Goal: Task Accomplishment & Management: Manage account settings

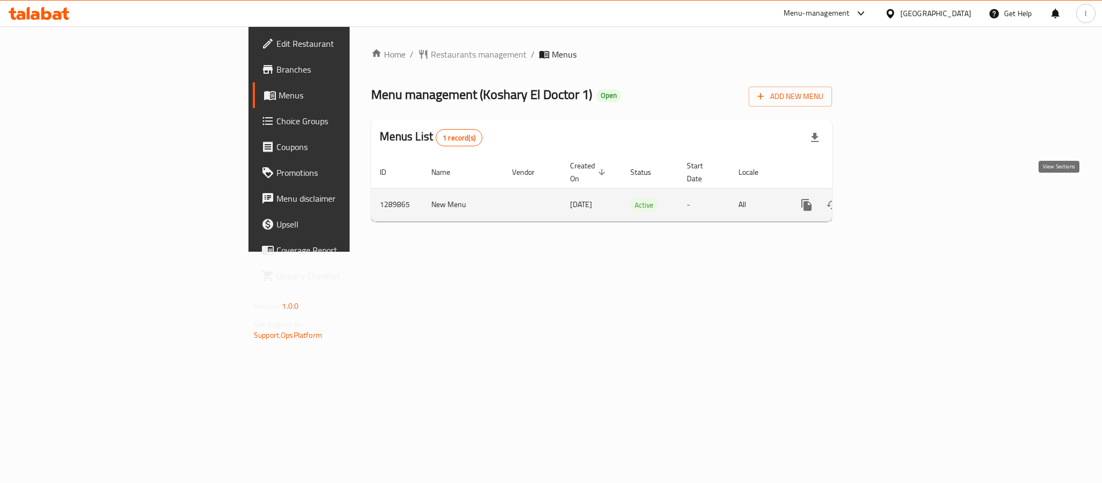
click at [897, 197] on link "enhanced table" at bounding box center [884, 205] width 26 height 26
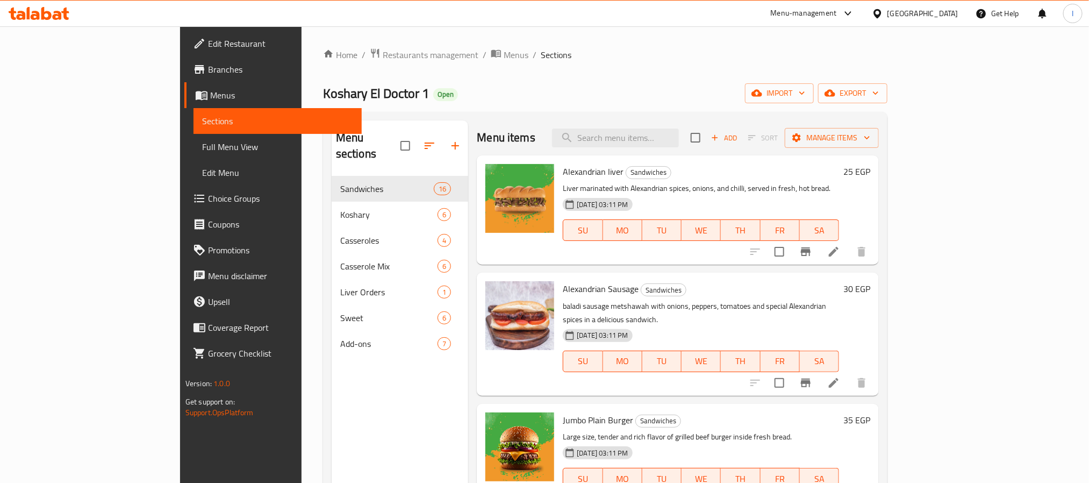
click at [554, 101] on div "Koshary El Doctor 1 Open import export" at bounding box center [605, 93] width 565 height 20
click at [811, 250] on icon "Branch-specific-item" at bounding box center [806, 251] width 10 height 9
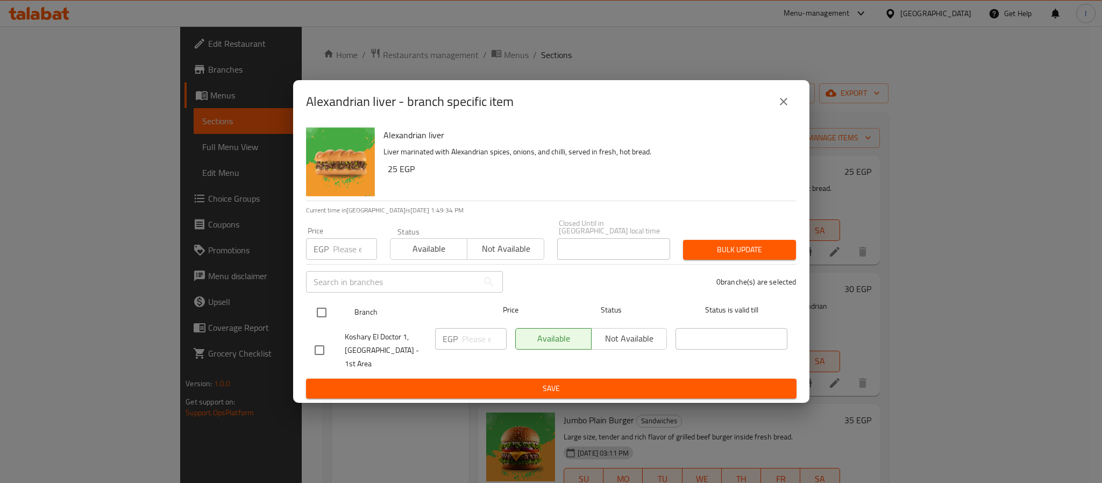
click at [326, 318] on input "checkbox" at bounding box center [321, 312] width 23 height 23
checkbox input "true"
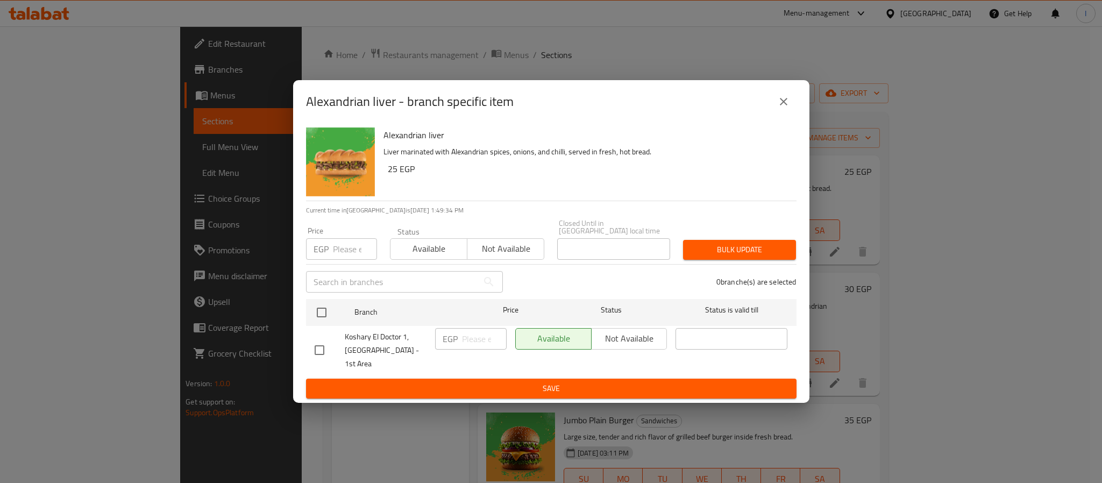
checkbox input "true"
click at [475, 339] on input "number" at bounding box center [484, 339] width 45 height 22
type input "35"
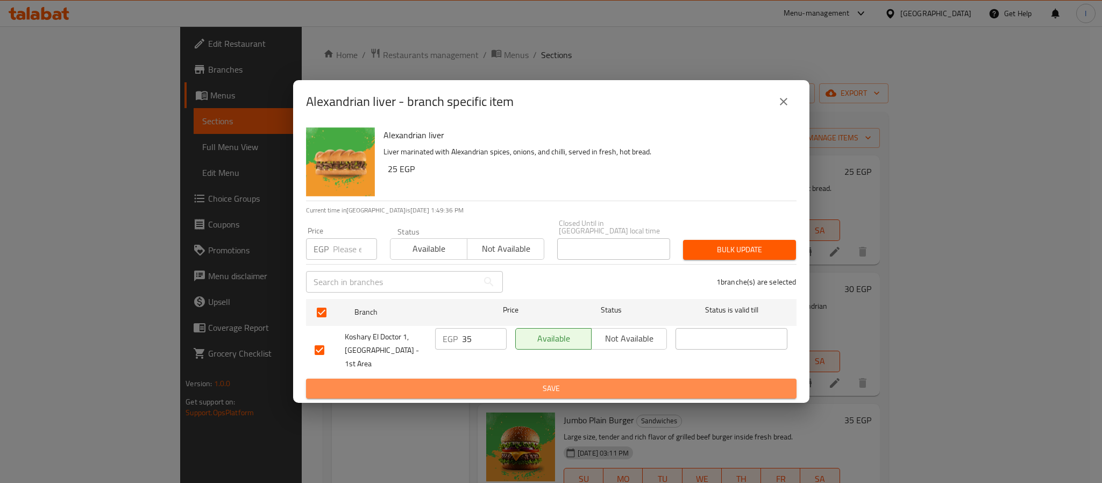
click at [499, 382] on span "Save" at bounding box center [551, 388] width 473 height 13
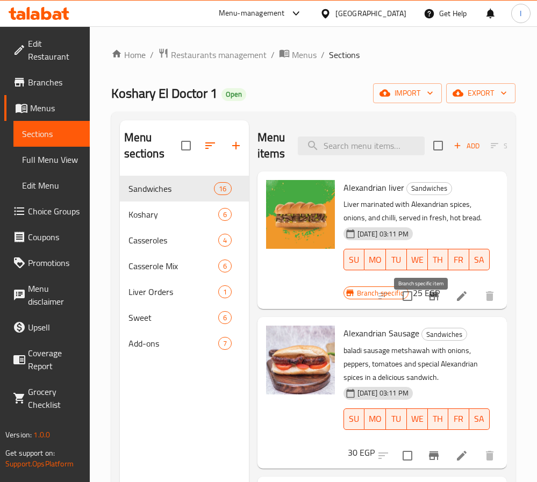
click at [427, 303] on icon "Branch-specific-item" at bounding box center [433, 296] width 13 height 13
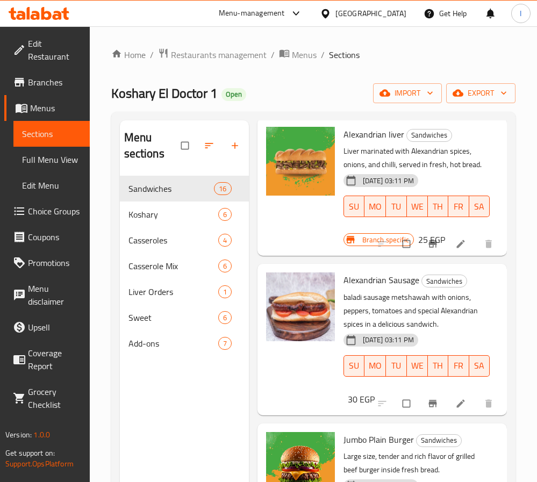
scroll to position [81, 0]
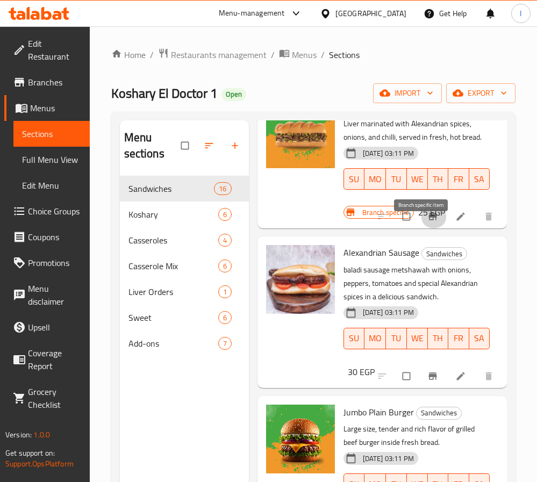
click at [428, 220] on icon "Branch-specific-item" at bounding box center [432, 216] width 8 height 7
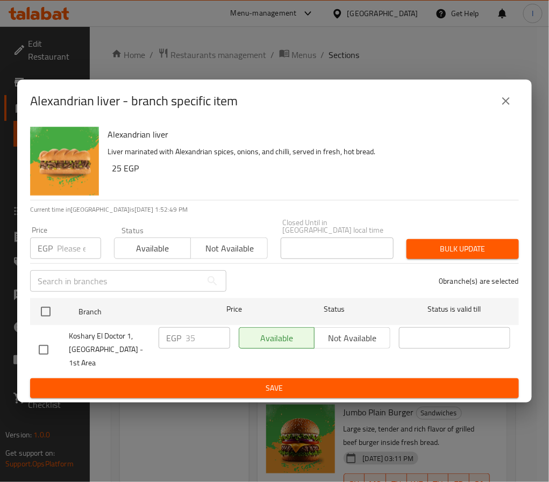
click at [507, 105] on icon "close" at bounding box center [506, 101] width 8 height 8
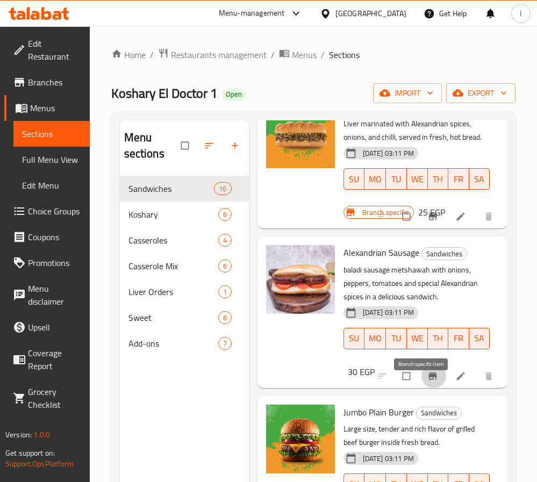
click at [428, 380] on icon "Branch-specific-item" at bounding box center [432, 376] width 8 height 7
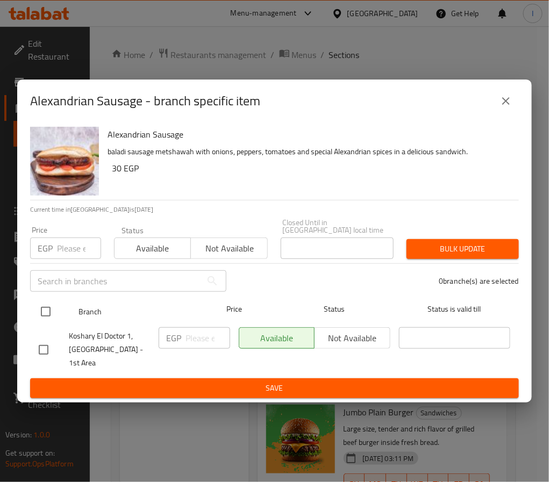
click at [44, 317] on input "checkbox" at bounding box center [45, 312] width 23 height 23
checkbox input "true"
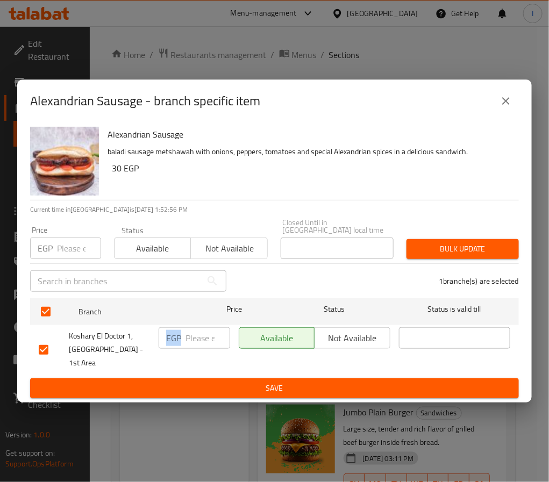
drag, startPoint x: 182, startPoint y: 342, endPoint x: 191, endPoint y: 341, distance: 8.7
click at [187, 342] on div "EGP ​" at bounding box center [195, 338] width 72 height 22
type input "40"
click at [209, 378] on button "Save" at bounding box center [274, 388] width 489 height 20
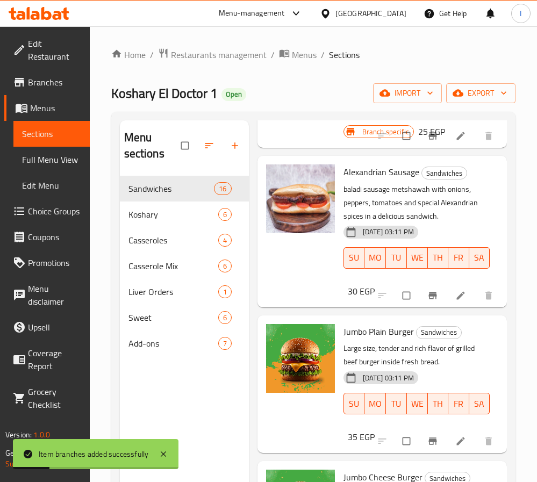
scroll to position [242, 0]
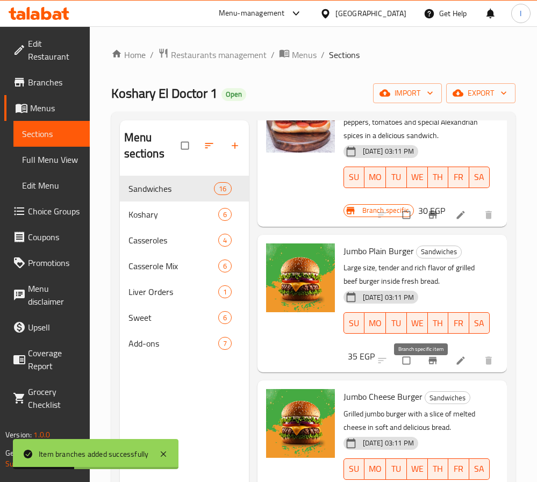
click at [427, 366] on icon "Branch-specific-item" at bounding box center [432, 360] width 11 height 11
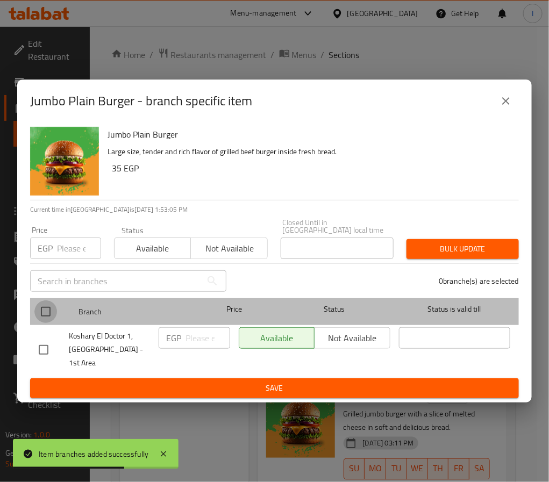
click at [44, 315] on input "checkbox" at bounding box center [45, 312] width 23 height 23
checkbox input "true"
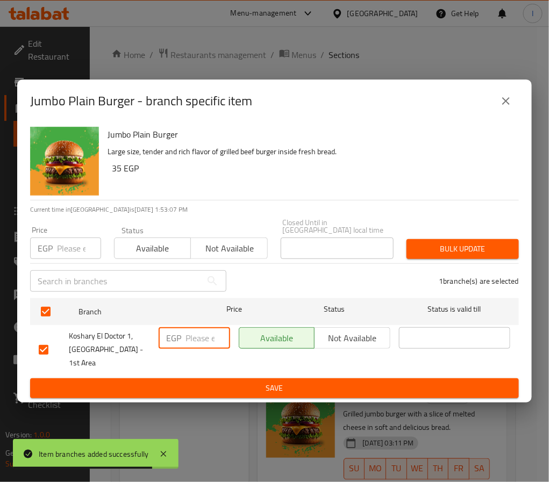
click at [201, 345] on input "number" at bounding box center [207, 338] width 45 height 22
type input "45"
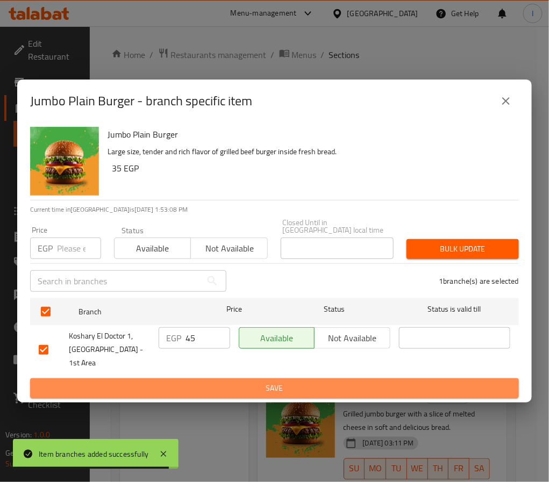
click at [228, 382] on span "Save" at bounding box center [274, 388] width 471 height 13
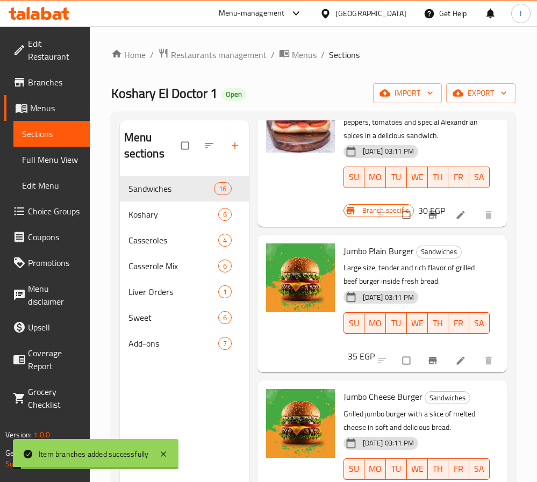
scroll to position [323, 0]
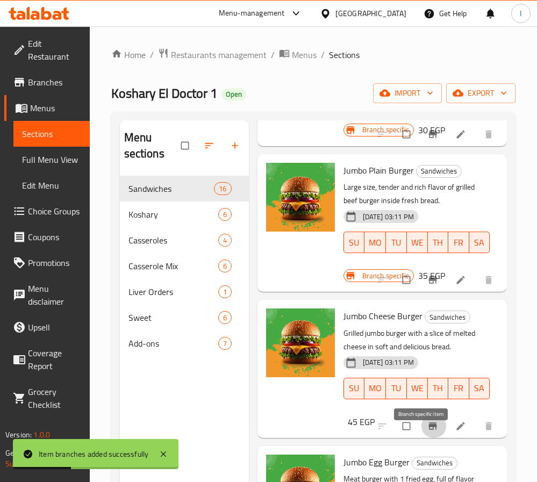
click at [428, 430] on icon "Branch-specific-item" at bounding box center [432, 426] width 8 height 7
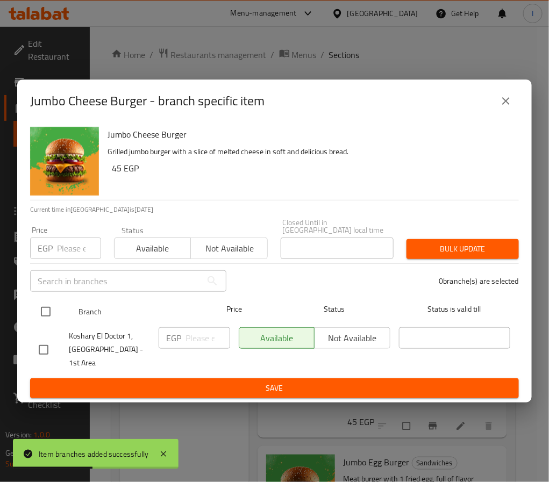
click at [48, 313] on input "checkbox" at bounding box center [45, 312] width 23 height 23
checkbox input "true"
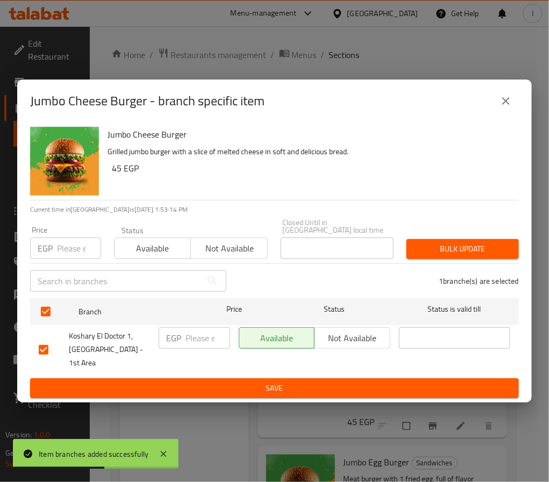
click at [194, 336] on input "number" at bounding box center [207, 338] width 45 height 22
type input "50"
click at [218, 382] on span "Save" at bounding box center [274, 388] width 471 height 13
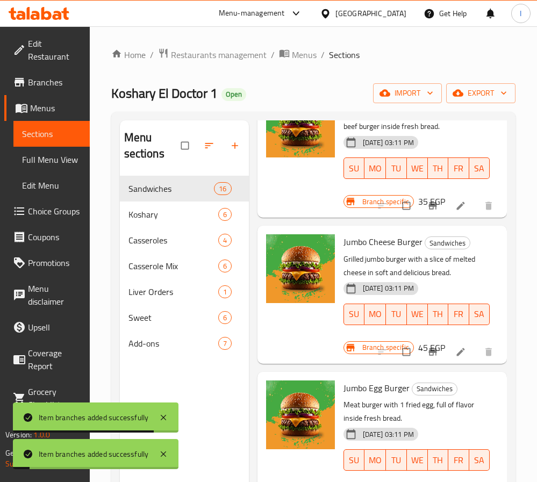
scroll to position [484, 0]
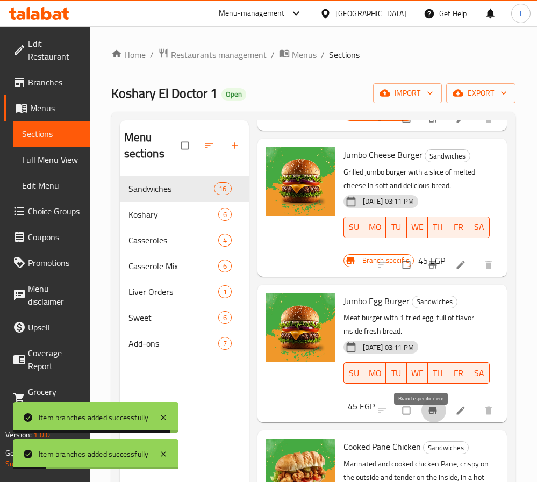
click at [427, 416] on icon "Branch-specific-item" at bounding box center [432, 410] width 11 height 11
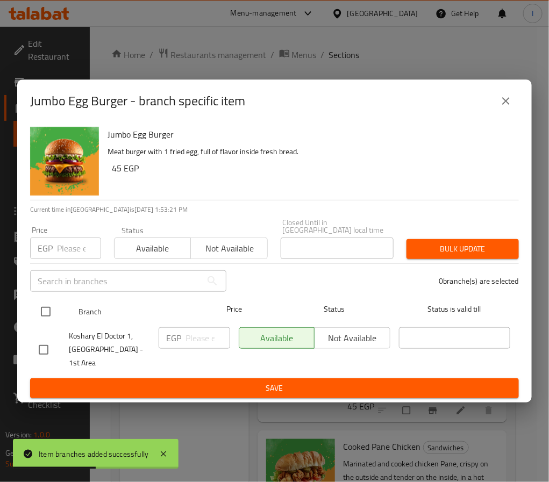
click at [48, 318] on input "checkbox" at bounding box center [45, 312] width 23 height 23
checkbox input "true"
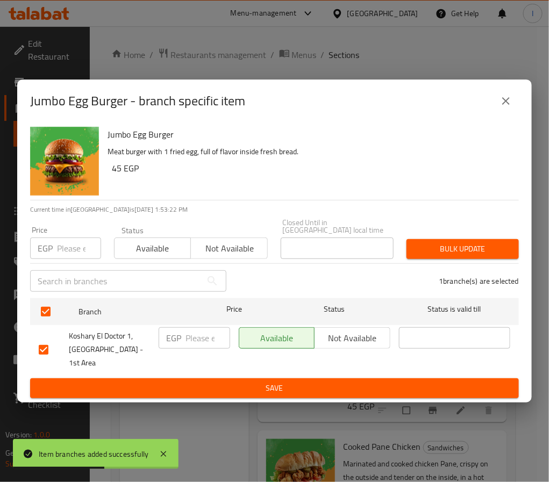
click at [185, 331] on input "number" at bounding box center [207, 338] width 45 height 22
type input "55"
click at [286, 382] on span "Save" at bounding box center [274, 388] width 471 height 13
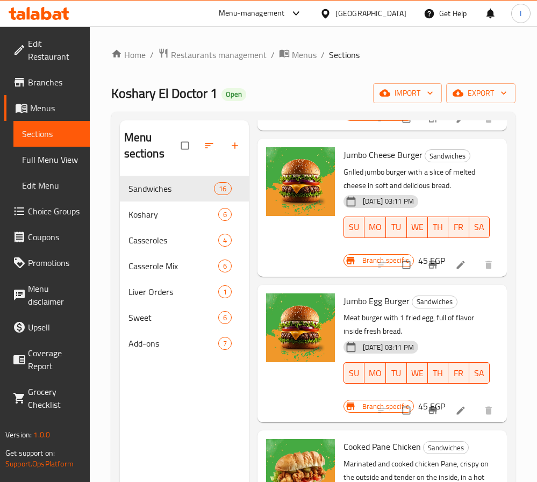
click at [376, 309] on span "Jumbo Egg Burger" at bounding box center [377, 301] width 66 height 16
click at [391, 309] on span "Jumbo Egg Burger" at bounding box center [377, 301] width 66 height 16
copy h6 "Burger"
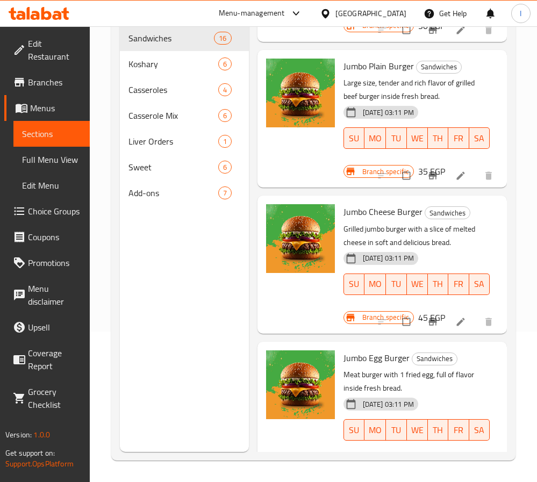
scroll to position [200, 0]
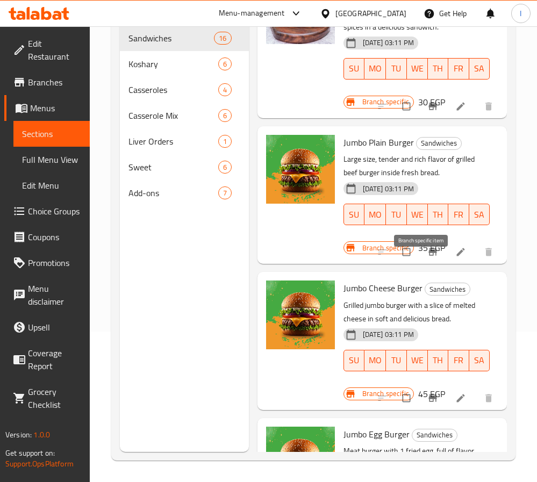
click at [421, 264] on button "Branch-specific-item" at bounding box center [434, 252] width 26 height 24
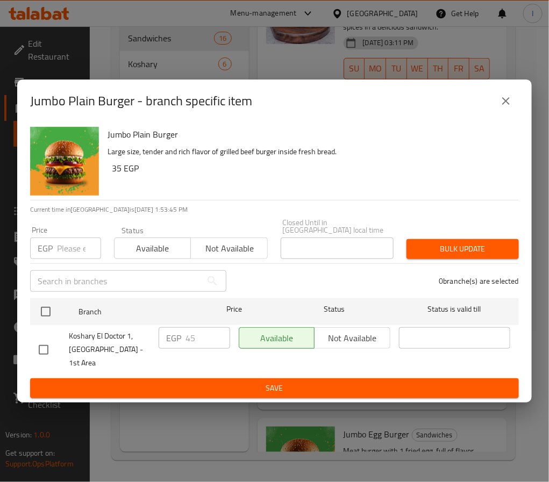
click at [505, 105] on icon "close" at bounding box center [506, 101] width 8 height 8
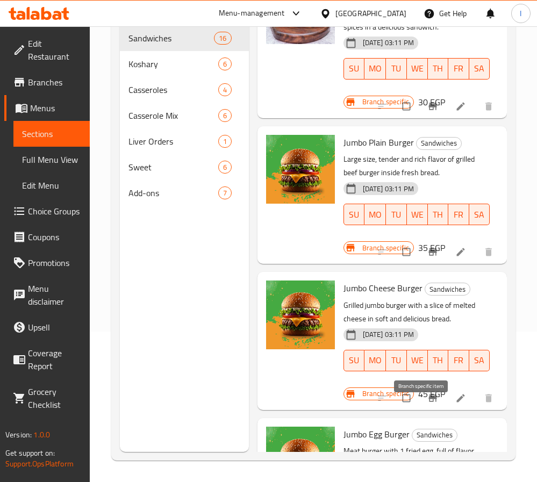
scroll to position [281, 0]
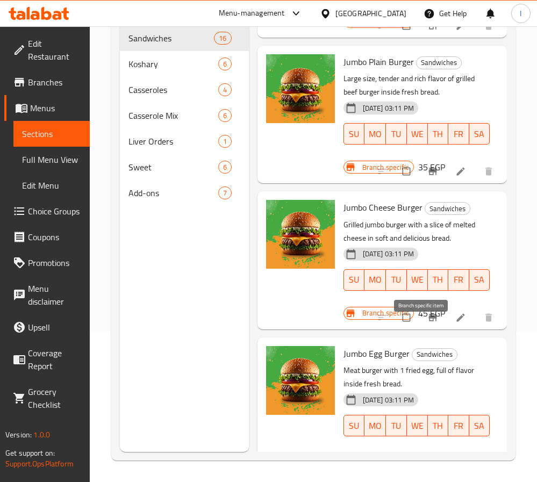
click at [427, 323] on icon "Branch-specific-item" at bounding box center [432, 317] width 11 height 11
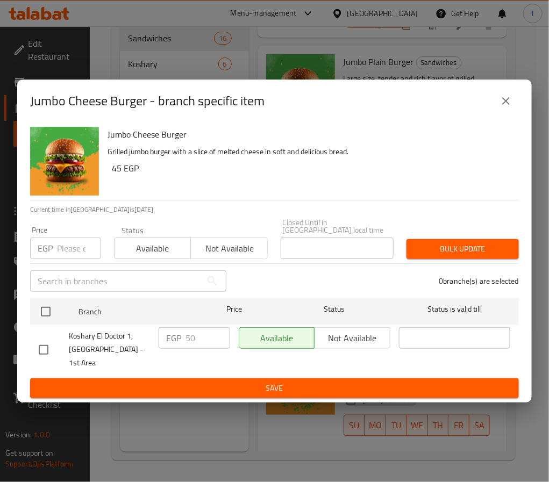
click at [505, 108] on icon "close" at bounding box center [505, 101] width 13 height 13
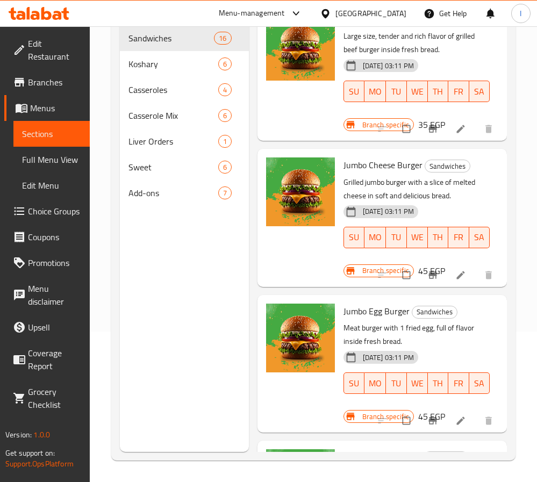
scroll to position [361, 0]
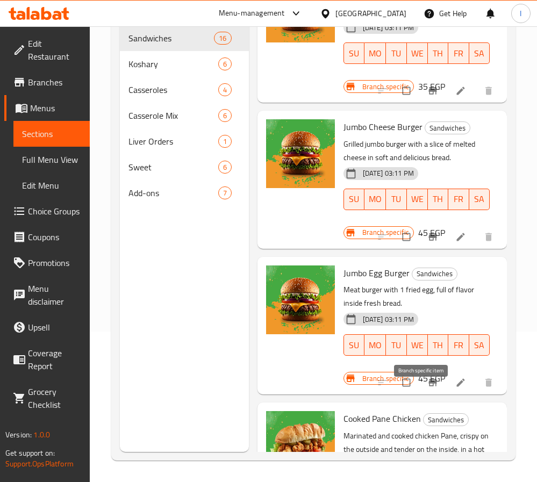
click at [421, 389] on button "Branch-specific-item" at bounding box center [434, 383] width 26 height 24
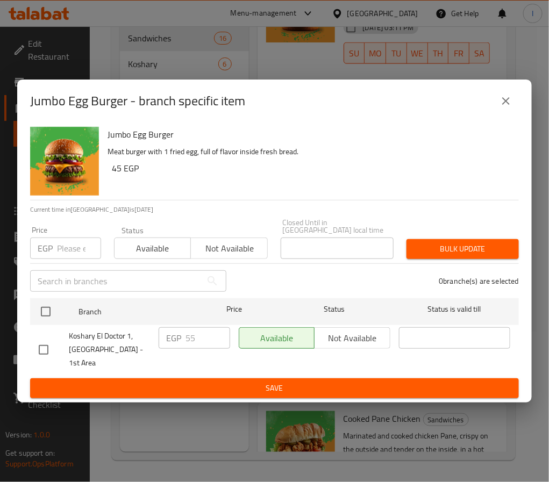
click at [504, 108] on icon "close" at bounding box center [505, 101] width 13 height 13
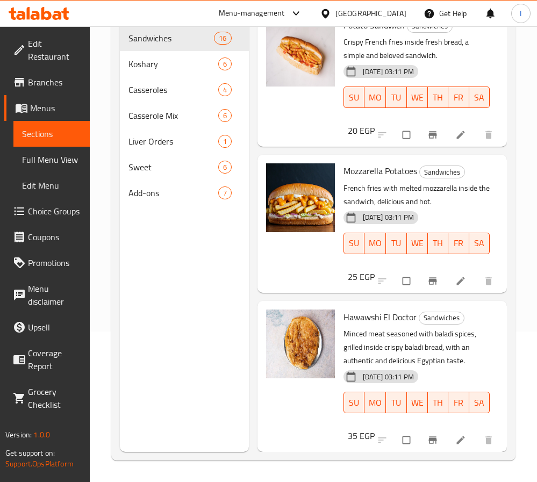
scroll to position [2073, 0]
click at [187, 294] on div "Menu sections Sandwiches 16 Koshary 6 Casseroles 4 Casserole Mix 6 Liver Orders…" at bounding box center [184, 211] width 129 height 482
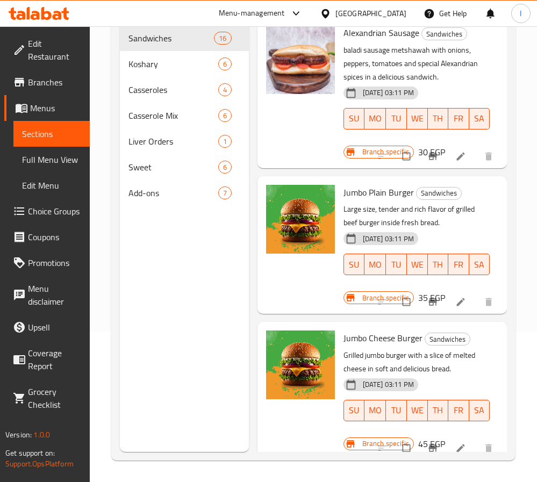
click at [427, 308] on icon "Branch-specific-item" at bounding box center [432, 302] width 11 height 11
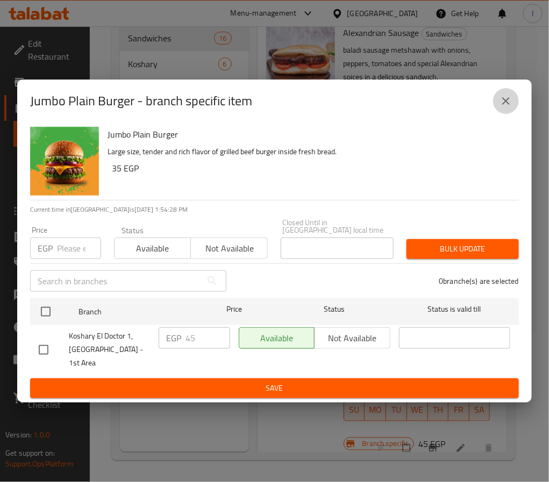
click at [505, 105] on icon "close" at bounding box center [506, 101] width 8 height 8
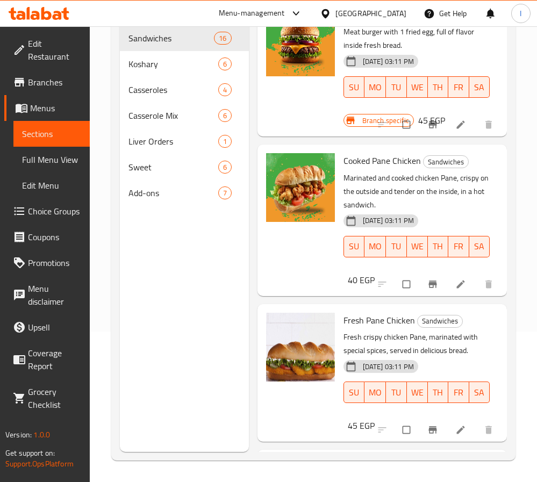
scroll to position [634, 0]
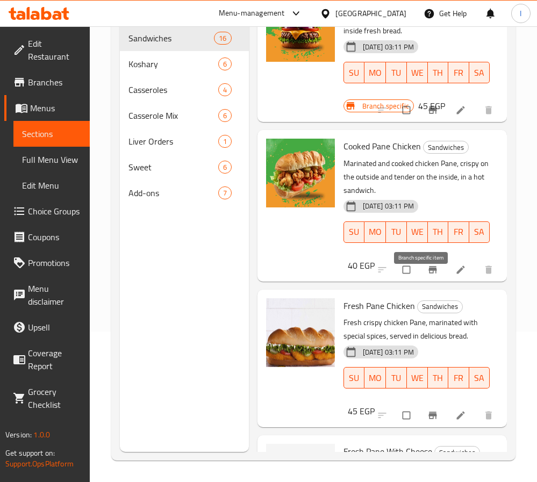
click at [427, 275] on icon "Branch-specific-item" at bounding box center [432, 270] width 11 height 11
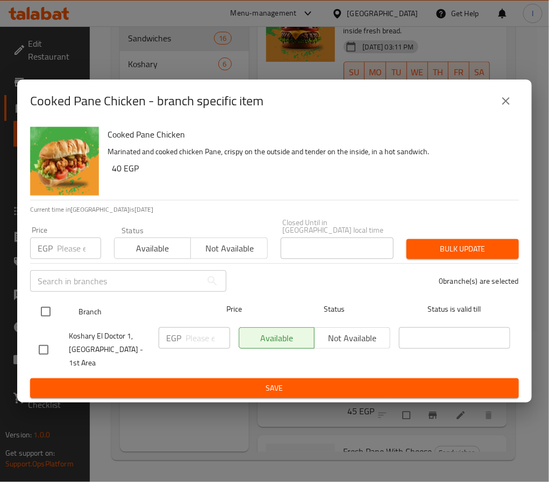
click at [46, 318] on input "checkbox" at bounding box center [45, 312] width 23 height 23
checkbox input "true"
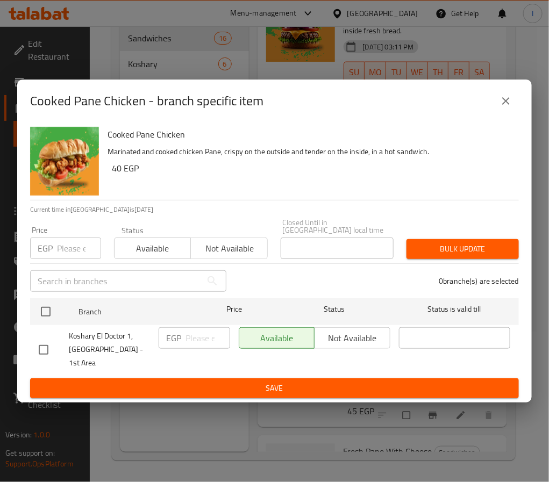
checkbox input "true"
click at [192, 342] on input "number" at bounding box center [207, 338] width 45 height 22
type input "50"
click at [235, 378] on button "Save" at bounding box center [274, 388] width 489 height 20
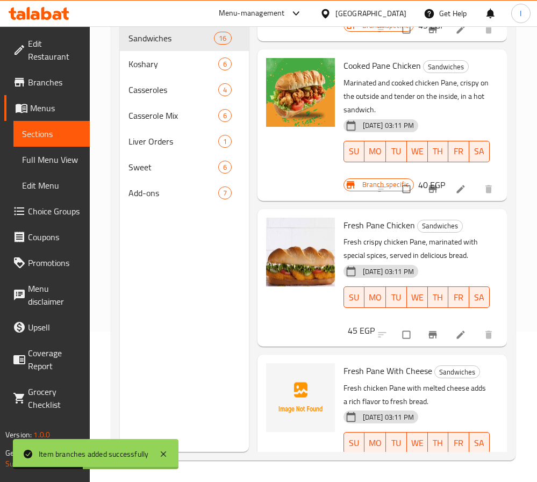
scroll to position [795, 0]
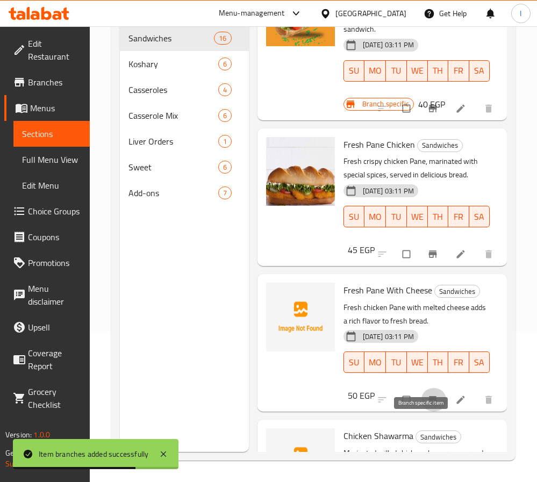
click at [427, 405] on icon "Branch-specific-item" at bounding box center [432, 400] width 11 height 11
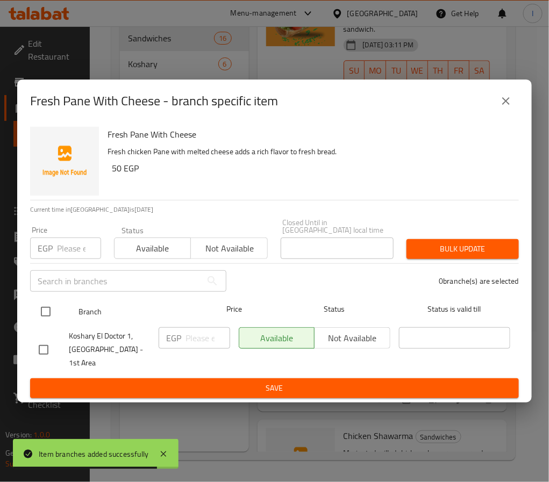
click at [39, 315] on input "checkbox" at bounding box center [45, 312] width 23 height 23
checkbox input "true"
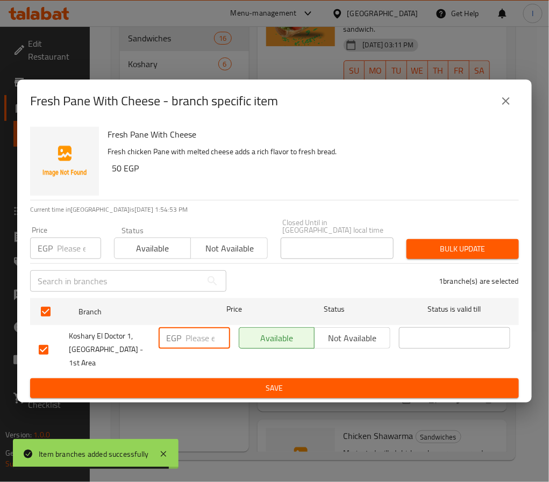
click at [187, 339] on input "number" at bounding box center [207, 338] width 45 height 22
type input "55"
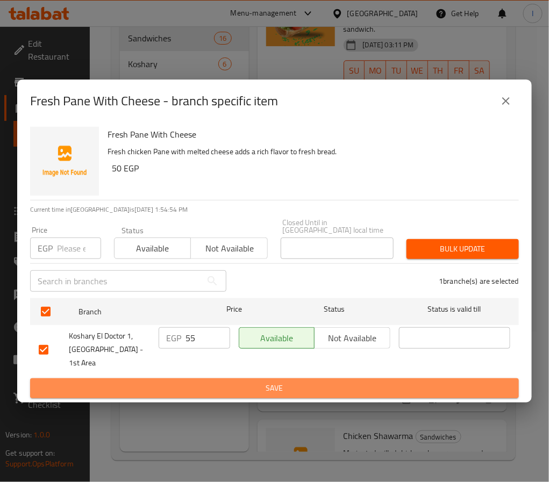
click at [277, 387] on button "Save" at bounding box center [274, 388] width 489 height 20
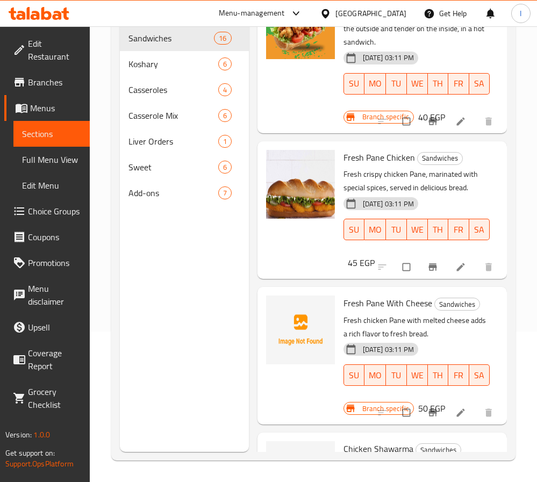
scroll to position [702, 0]
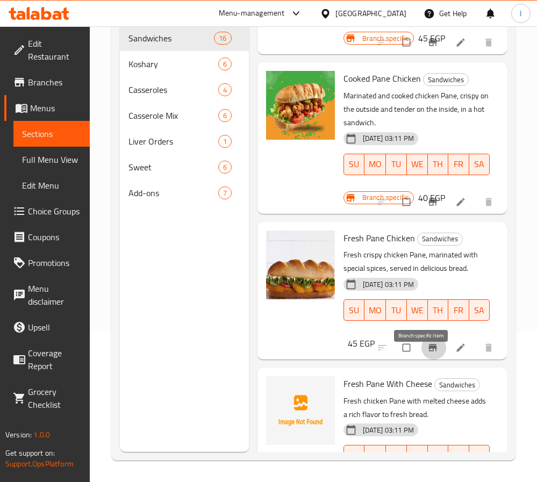
click at [427, 353] on icon "Branch-specific-item" at bounding box center [432, 347] width 11 height 11
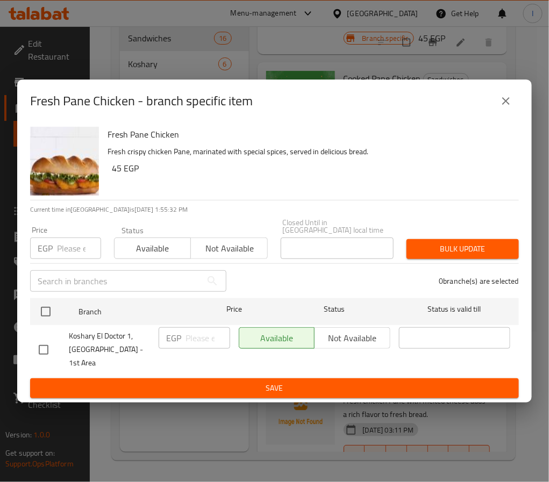
drag, startPoint x: 509, startPoint y: 110, endPoint x: 520, endPoint y: 122, distance: 16.0
click at [509, 108] on icon "close" at bounding box center [505, 101] width 13 height 13
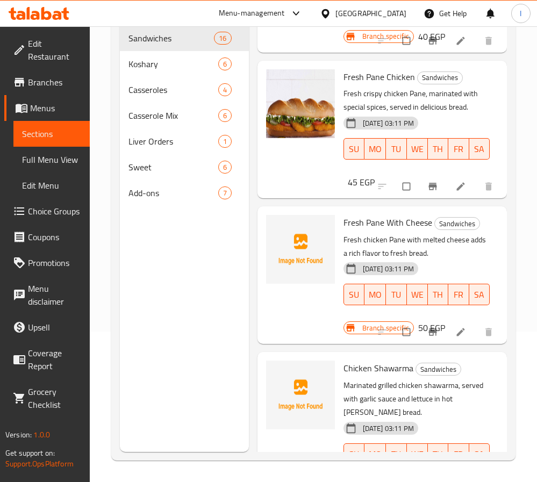
scroll to position [944, 0]
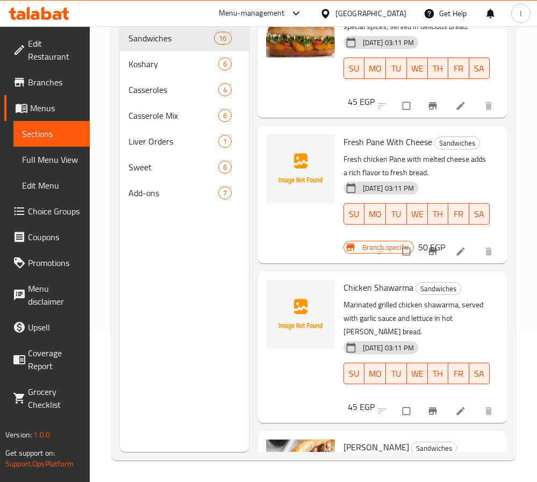
click at [427, 257] on icon "Branch-specific-item" at bounding box center [432, 251] width 11 height 11
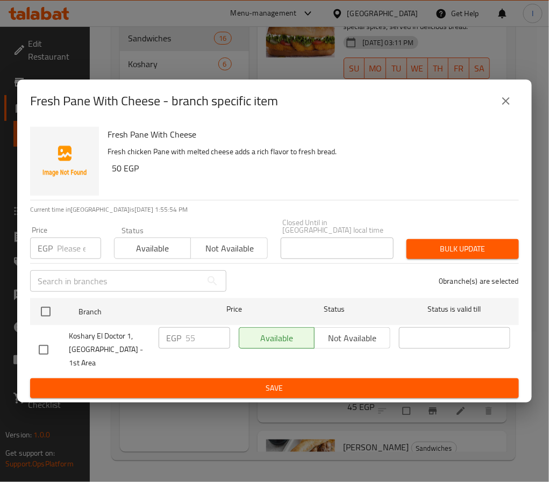
click at [502, 108] on icon "close" at bounding box center [505, 101] width 13 height 13
